Goal: Task Accomplishment & Management: Complete application form

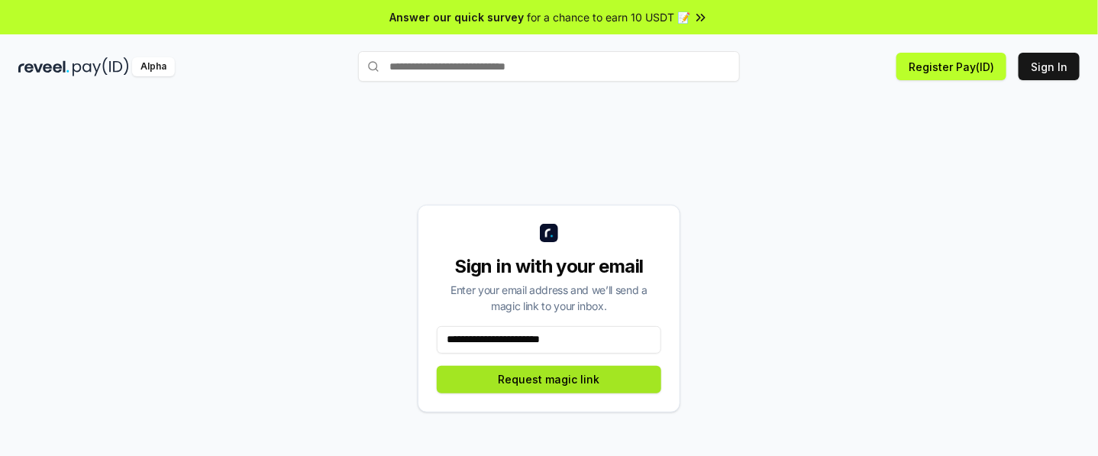
click at [617, 376] on button "Request magic link" at bounding box center [549, 379] width 225 height 27
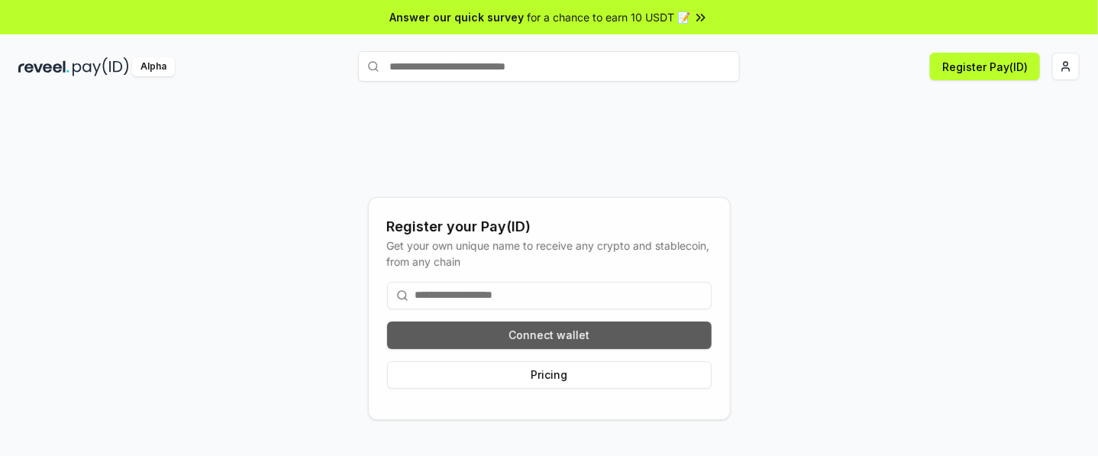
click at [470, 332] on button "Connect wallet" at bounding box center [549, 335] width 325 height 27
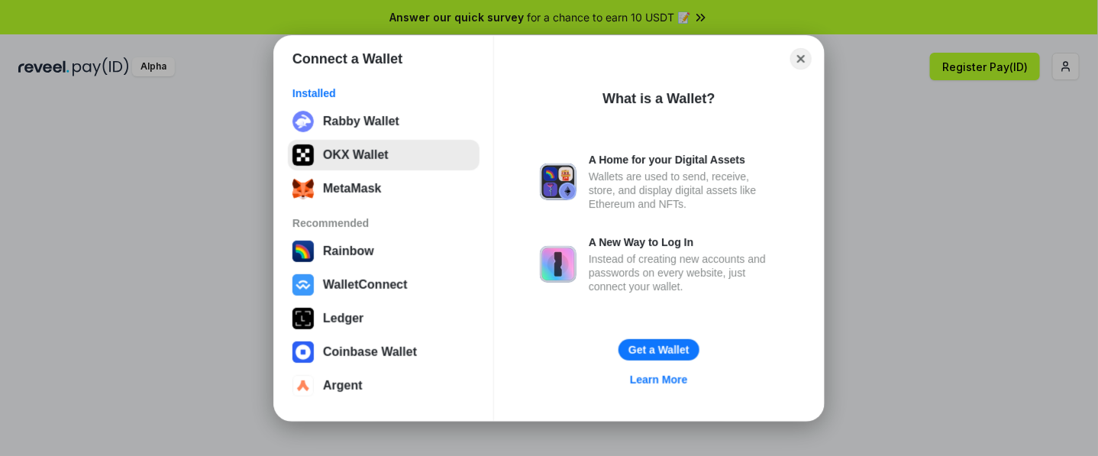
click at [342, 158] on button "OKX Wallet" at bounding box center [384, 155] width 192 height 31
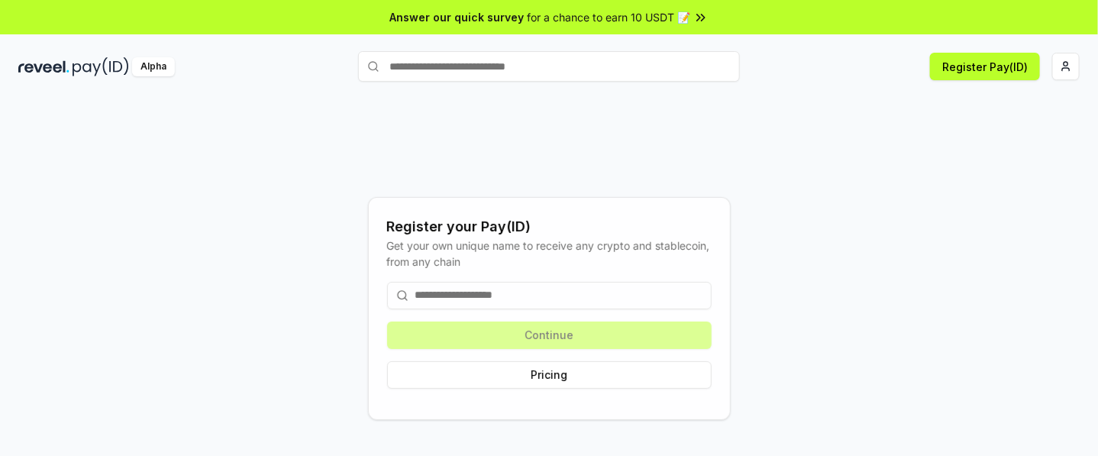
click at [475, 299] on input at bounding box center [549, 295] width 325 height 27
paste input "*******"
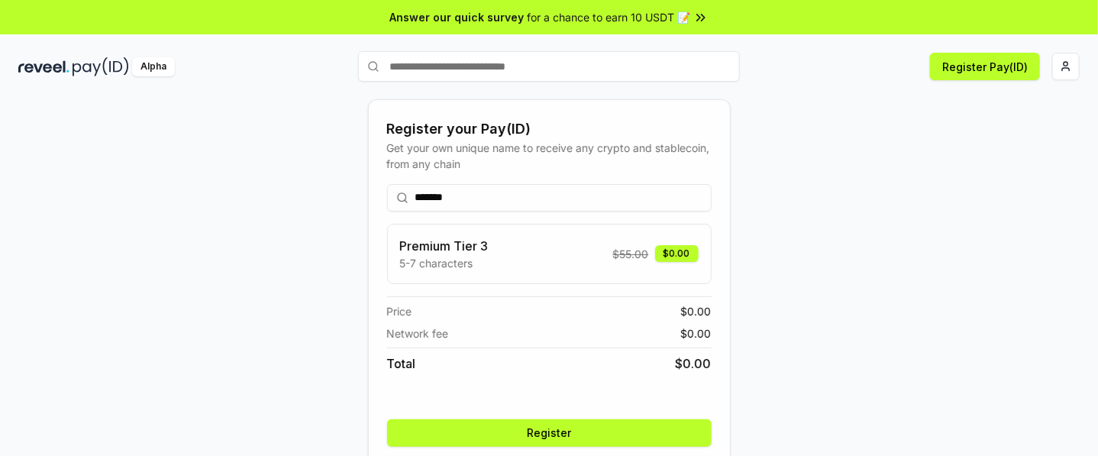
type input "*******"
click at [557, 422] on button "Register" at bounding box center [549, 432] width 325 height 27
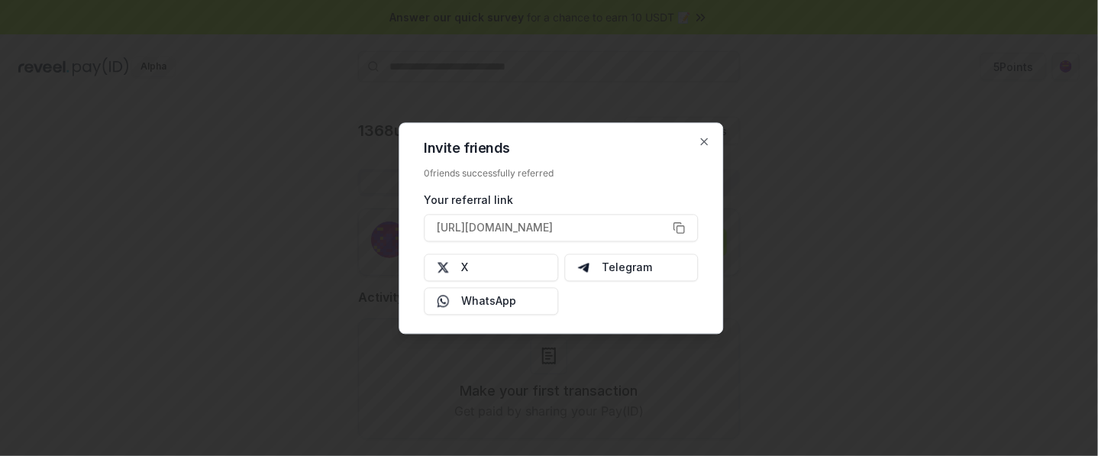
drag, startPoint x: 262, startPoint y: 243, endPoint x: 255, endPoint y: 442, distance: 199.4
click at [262, 243] on div at bounding box center [549, 228] width 1098 height 456
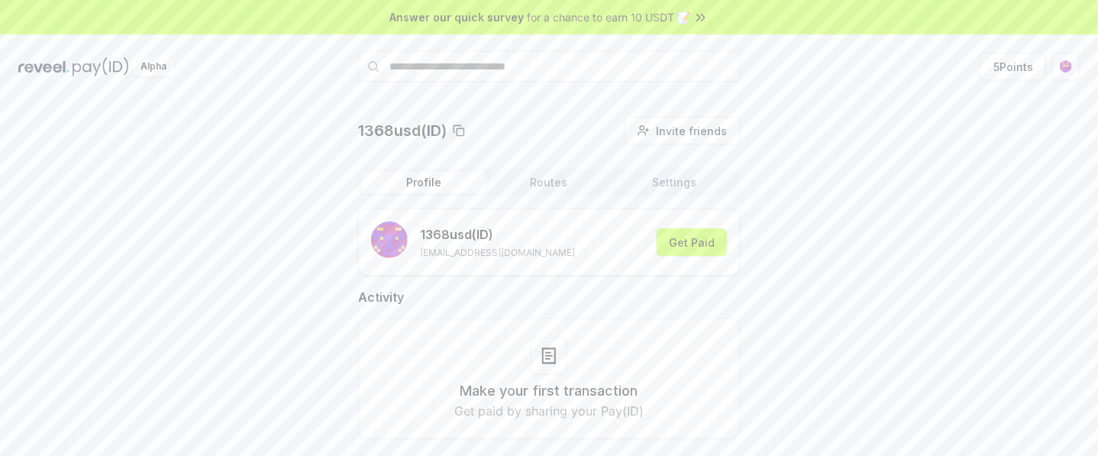
scroll to position [44, 0]
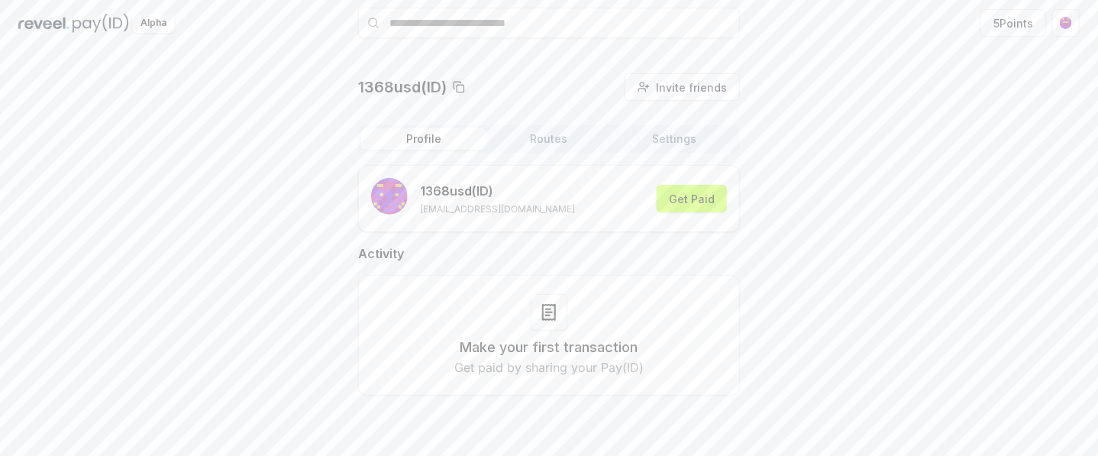
click at [514, 308] on div "Make your first transaction Get paid by sharing your Pay(ID)" at bounding box center [549, 335] width 344 height 82
click at [548, 309] on icon at bounding box center [549, 312] width 18 height 18
click at [538, 360] on p "Get paid by sharing your Pay(ID)" at bounding box center [548, 367] width 189 height 18
click at [630, 365] on p "Get paid by sharing your Pay(ID)" at bounding box center [548, 367] width 189 height 18
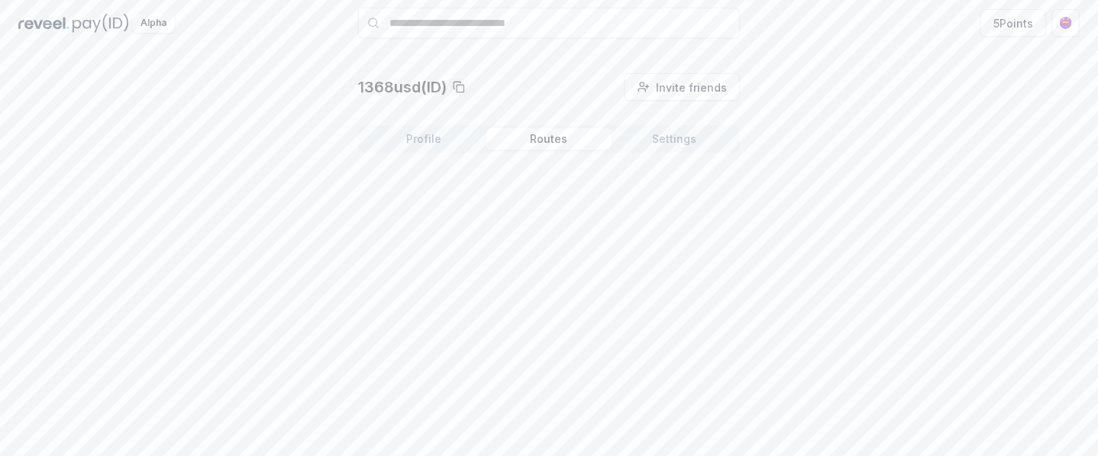
click at [539, 133] on button "Routes" at bounding box center [548, 138] width 125 height 21
click at [653, 135] on button "Settings" at bounding box center [674, 138] width 125 height 21
click at [451, 134] on button "Profile" at bounding box center [423, 138] width 125 height 21
